Goal: Unclear

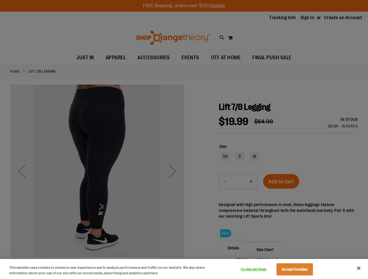
click at [184, 140] on div at bounding box center [184, 139] width 368 height 279
click at [261, 270] on button "Cookie Settings" at bounding box center [253, 270] width 36 height 12
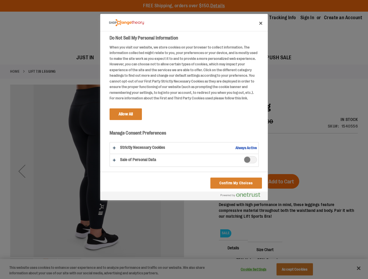
click at [302, 270] on div at bounding box center [184, 139] width 368 height 279
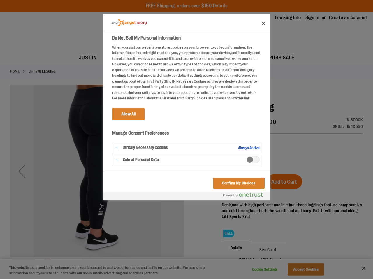
click at [358, 269] on div at bounding box center [186, 139] width 373 height 279
click at [304, 279] on html "Skip to Content The store will not work correctly when cookies are disabled. FR…" at bounding box center [186, 139] width 373 height 279
